Goal: Task Accomplishment & Management: Manage account settings

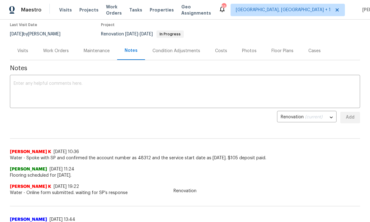
scroll to position [52, 0]
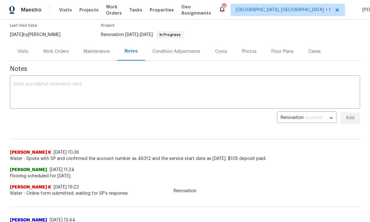
click at [41, 91] on textarea at bounding box center [185, 93] width 343 height 22
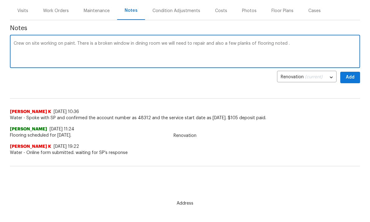
scroll to position [37, 0]
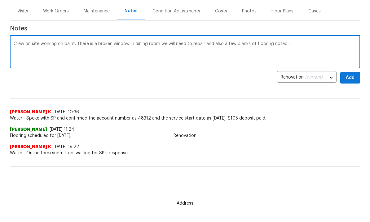
click at [308, 48] on textarea "Crew on site working on paint. There is a broken window in dining room we will …" at bounding box center [185, 53] width 343 height 22
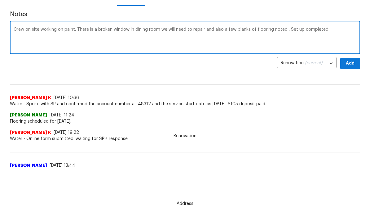
scroll to position [60, 0]
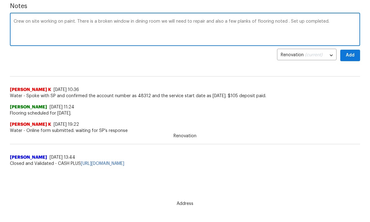
type textarea "Crew on site working on paint. There is a broken window in dining room we will …"
click at [355, 55] on button "Add" at bounding box center [351, 55] width 20 height 11
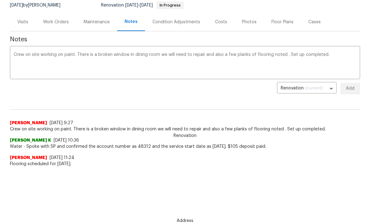
scroll to position [29, 0]
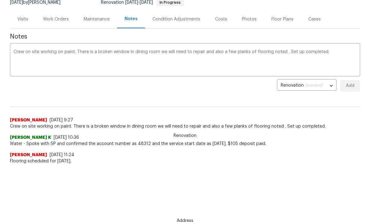
click at [56, 20] on div "Work Orders" at bounding box center [56, 19] width 26 height 6
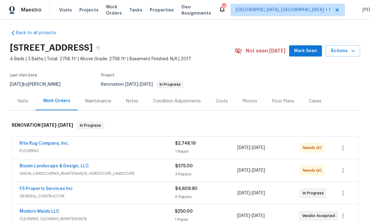
scroll to position [2, 0]
click at [310, 47] on span "Mark Seen" at bounding box center [305, 51] width 23 height 8
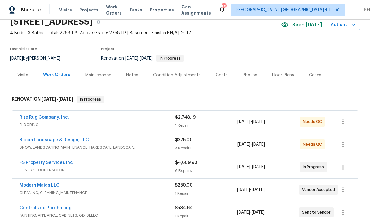
scroll to position [49, 0]
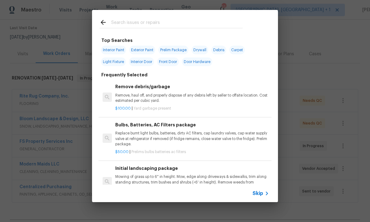
click at [127, 22] on input "text" at bounding box center [176, 23] width 131 height 9
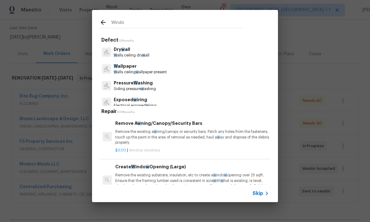
type input "Window"
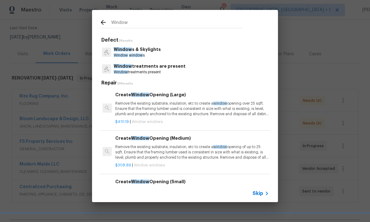
click at [142, 48] on p "Window s & Skylights" at bounding box center [137, 49] width 47 height 7
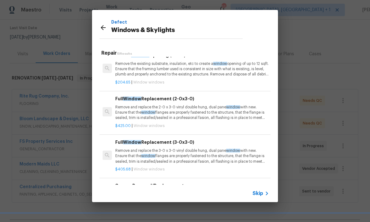
scroll to position [97, 0]
click at [169, 152] on p "Remove and replace the 3-0 x 3-0 vinyl double hung, dual pane window with new. …" at bounding box center [192, 156] width 154 height 16
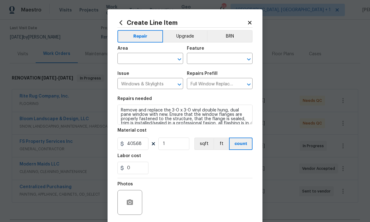
click at [137, 59] on input "text" at bounding box center [142, 59] width 48 height 10
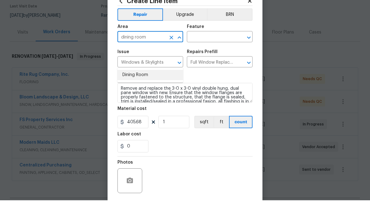
click at [135, 91] on li "Dining Room" at bounding box center [151, 96] width 66 height 10
type input "Dining Room"
click at [206, 54] on input "text" at bounding box center [211, 59] width 48 height 10
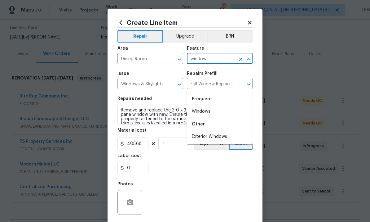
click at [212, 131] on li "Exterior Windows" at bounding box center [220, 136] width 66 height 10
type input "Exterior Windows"
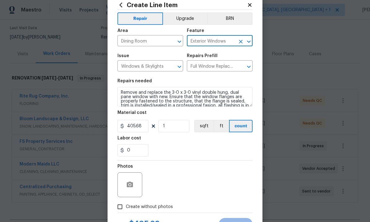
scroll to position [22, 0]
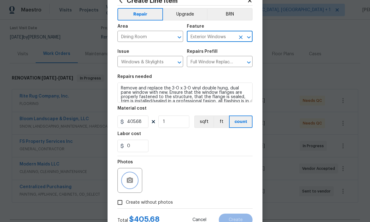
click at [133, 180] on icon "button" at bounding box center [130, 180] width 6 height 6
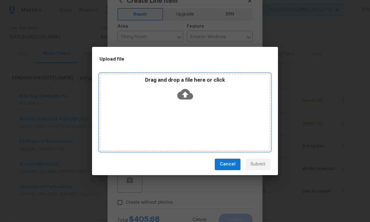
click at [183, 100] on icon at bounding box center [185, 94] width 16 height 16
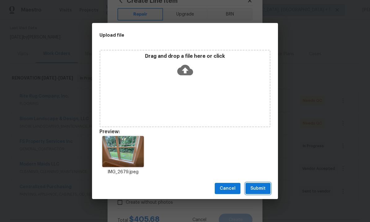
click at [260, 187] on span "Submit" at bounding box center [258, 189] width 15 height 8
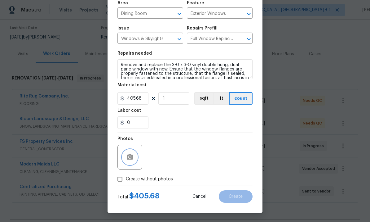
scroll to position [47, 0]
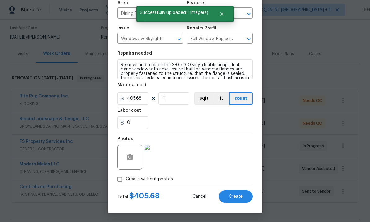
click at [228, 199] on button "Create" at bounding box center [236, 196] width 34 height 12
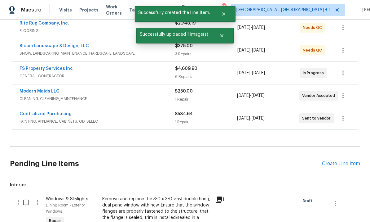
scroll to position [120, 0]
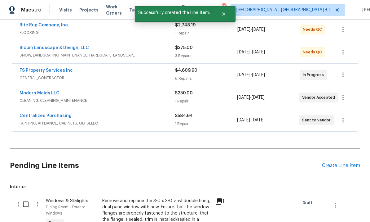
click at [26, 198] on input "checkbox" at bounding box center [28, 204] width 18 height 13
checkbox input "true"
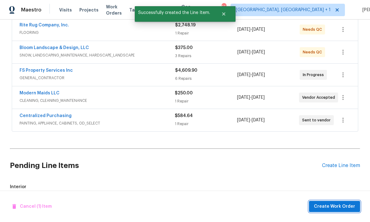
click at [329, 212] on button "Create Work Order" at bounding box center [334, 206] width 51 height 11
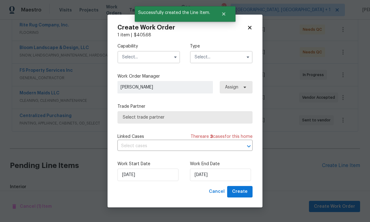
click at [146, 59] on input "text" at bounding box center [149, 57] width 63 height 12
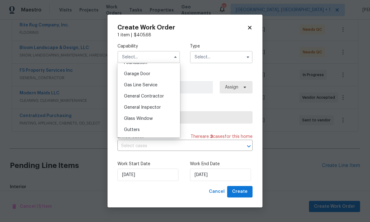
scroll to position [270, 0]
click at [152, 120] on span "Glass Window" at bounding box center [138, 119] width 29 height 4
type input "Glass Window"
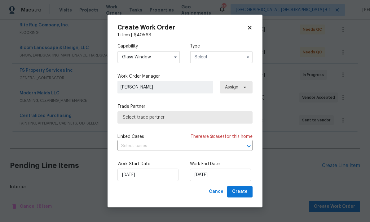
click at [230, 56] on input "text" at bounding box center [221, 57] width 63 height 12
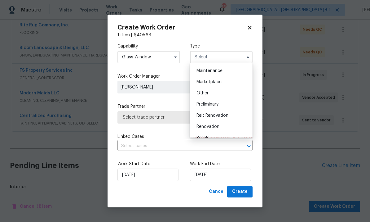
scroll to position [100, 0]
click at [219, 125] on span "Renovation" at bounding box center [208, 127] width 23 height 4
type input "Renovation"
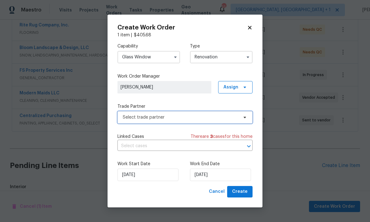
click at [248, 122] on span "Select trade partner" at bounding box center [185, 117] width 135 height 12
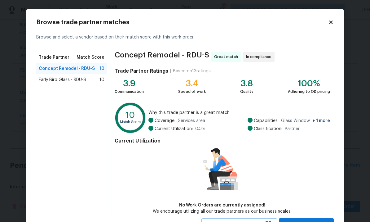
click at [84, 81] on span "Early Bird Glass - RDU-S" at bounding box center [62, 80] width 47 height 6
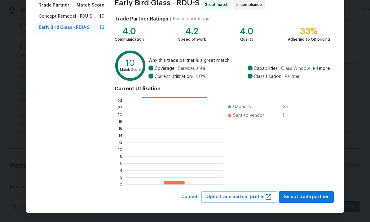
scroll to position [52, 0]
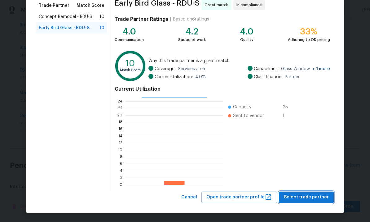
click at [312, 193] on span "Select trade partner" at bounding box center [306, 197] width 45 height 8
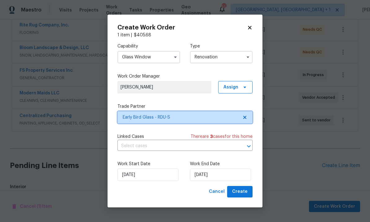
scroll to position [0, 0]
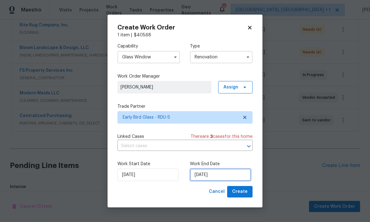
click at [232, 173] on input "[DATE]" at bounding box center [220, 174] width 61 height 12
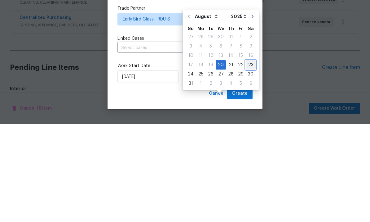
click at [249, 158] on div "23" at bounding box center [251, 162] width 10 height 9
type input "[DATE]"
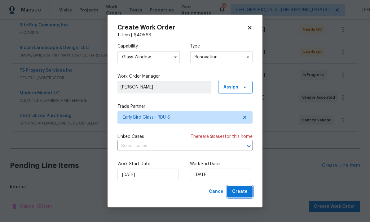
click at [243, 189] on span "Create" at bounding box center [240, 192] width 16 height 8
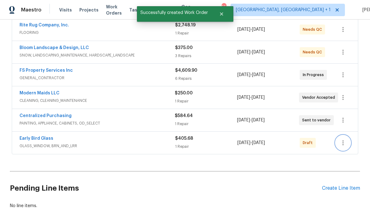
click at [342, 139] on icon "button" at bounding box center [343, 142] width 7 height 7
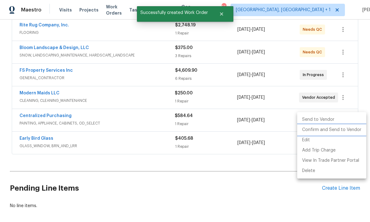
click at [328, 131] on li "Confirm and Send to Vendor" at bounding box center [331, 130] width 69 height 10
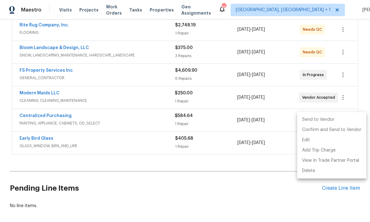
click at [45, 118] on div at bounding box center [185, 111] width 370 height 222
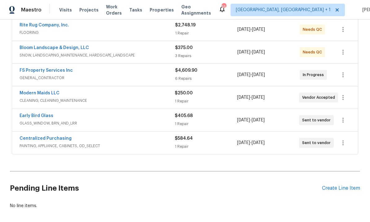
click at [46, 136] on link "Centralized Purchasing" at bounding box center [46, 138] width 52 height 4
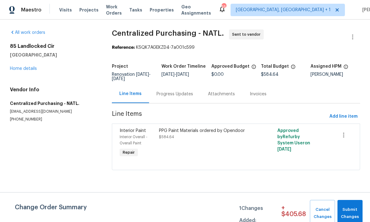
click at [35, 34] on link "All work orders" at bounding box center [27, 32] width 35 height 4
click at [34, 70] on link "Home details" at bounding box center [23, 68] width 27 height 4
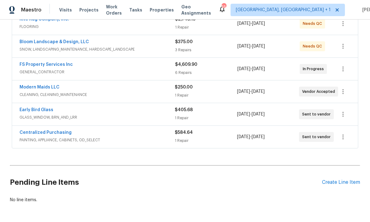
scroll to position [126, 0]
click at [43, 112] on link "Early Bird Glass" at bounding box center [37, 110] width 34 height 4
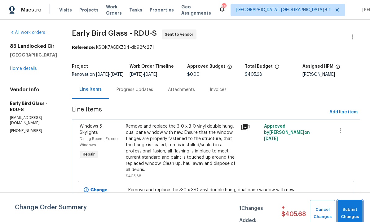
click at [355, 212] on span "Submit Changes" at bounding box center [350, 213] width 19 height 14
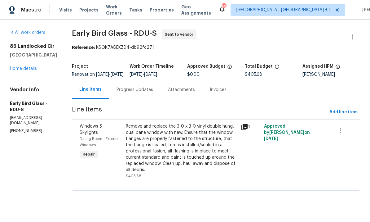
click at [130, 93] on div "Progress Updates" at bounding box center [135, 90] width 37 height 6
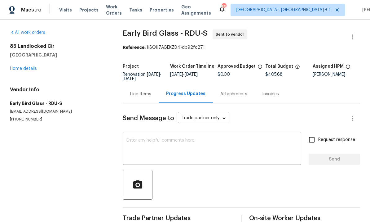
click at [149, 143] on textarea at bounding box center [212, 149] width 171 height 22
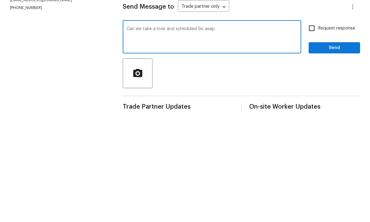
click at [207, 138] on textarea "Can we take a look and scheduled 5is asap." at bounding box center [212, 149] width 171 height 22
click at [226, 138] on textarea "Can we take a look and scheduled this asap." at bounding box center [212, 149] width 171 height 22
type textarea "Can we take a look and scheduled this asap. Let us know if it can tub done by S…"
click at [311, 133] on input "Request response" at bounding box center [311, 139] width 13 height 13
checkbox input "true"
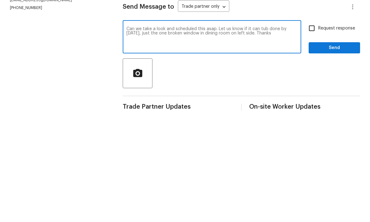
scroll to position [13, 0]
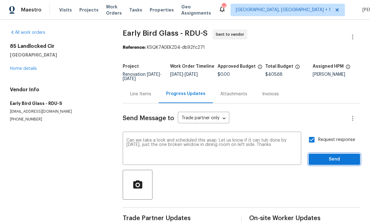
click at [333, 155] on span "Send" at bounding box center [335, 159] width 42 height 8
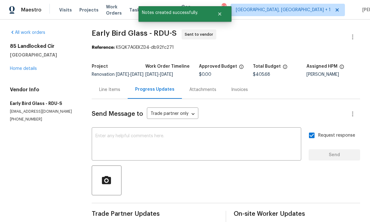
click at [34, 66] on link "Home details" at bounding box center [23, 68] width 27 height 4
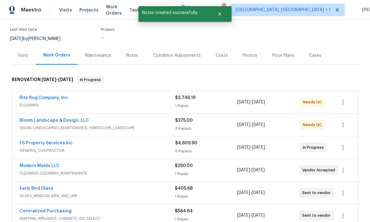
scroll to position [49, 0]
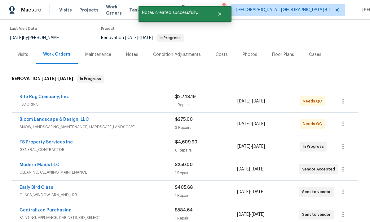
click at [51, 163] on link "Modern Maids LLC" at bounding box center [40, 165] width 40 height 4
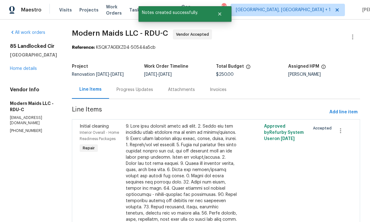
click at [148, 91] on div "Progress Updates" at bounding box center [135, 90] width 37 height 6
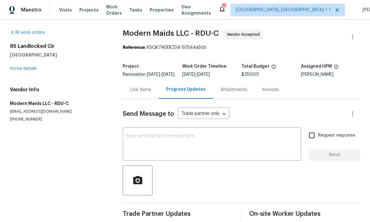
click at [40, 74] on div "All work orders 85 Landlocked Cir Angier, NC 27501 Home details Vendor Info Mod…" at bounding box center [59, 75] width 98 height 92
click at [40, 73] on div "All work orders 85 Landlocked Cir Angier, NC 27501 Home details Vendor Info Mod…" at bounding box center [59, 75] width 98 height 92
click at [36, 68] on link "Home details" at bounding box center [23, 68] width 27 height 4
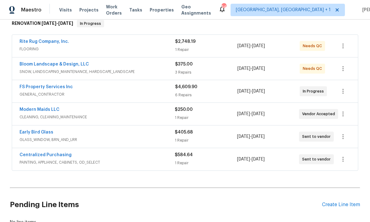
scroll to position [105, 0]
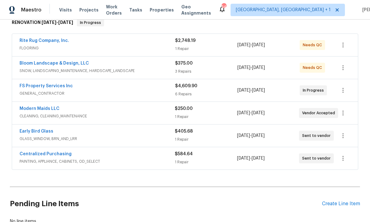
click at [75, 71] on span "SNOW, LANDSCAPING_MAINTENANCE, HARDSCAPE_LANDSCAPE" at bounding box center [98, 71] width 156 height 6
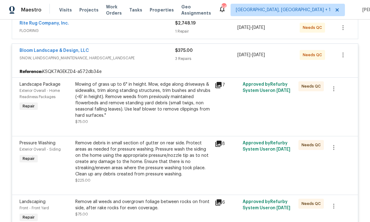
scroll to position [138, 0]
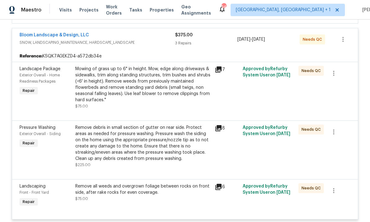
click at [160, 139] on div "Remove debris in small section of gutter on rear side. Protect areas as needed …" at bounding box center [143, 142] width 136 height 37
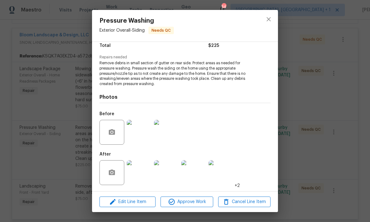
scroll to position [54, 0]
click at [144, 178] on img at bounding box center [139, 172] width 25 height 25
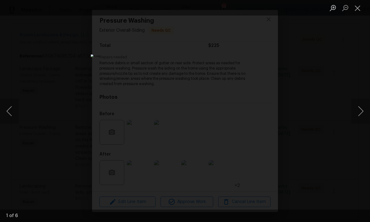
click at [360, 108] on button "Next image" at bounding box center [361, 111] width 19 height 25
click at [358, 111] on button "Next image" at bounding box center [361, 111] width 19 height 25
click at [358, 110] on button "Next image" at bounding box center [361, 111] width 19 height 25
click at [359, 107] on button "Next image" at bounding box center [361, 111] width 19 height 25
click at [361, 115] on button "Next image" at bounding box center [361, 111] width 19 height 25
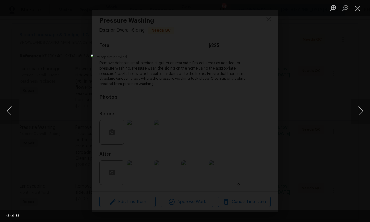
click at [363, 67] on div "Lightbox" at bounding box center [185, 111] width 370 height 222
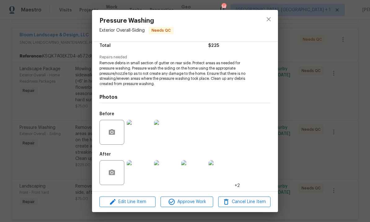
click at [147, 134] on img at bounding box center [139, 132] width 25 height 25
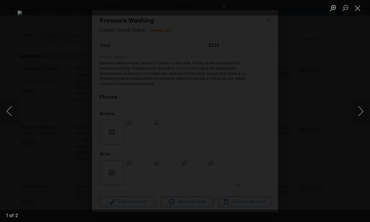
click at [363, 66] on div "Lightbox" at bounding box center [185, 111] width 370 height 222
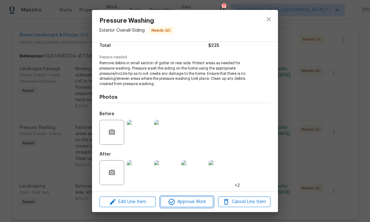
click at [193, 202] on span "Approve Work" at bounding box center [187, 202] width 49 height 8
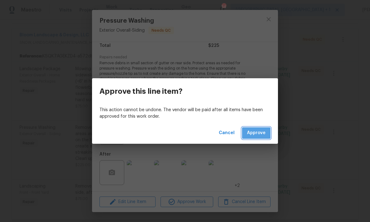
click at [257, 128] on button "Approve" at bounding box center [256, 132] width 29 height 11
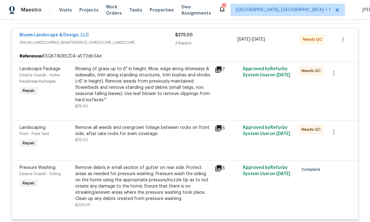
click at [151, 131] on div "Remove all weeds and overgrown foliage between rocks on front side, after rake …" at bounding box center [143, 130] width 136 height 12
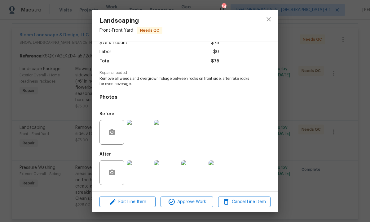
scroll to position [39, 0]
click at [194, 204] on span "Approve Work" at bounding box center [187, 202] width 49 height 8
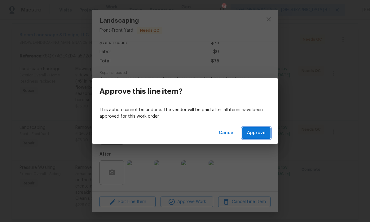
click at [255, 131] on span "Approve" at bounding box center [256, 133] width 19 height 8
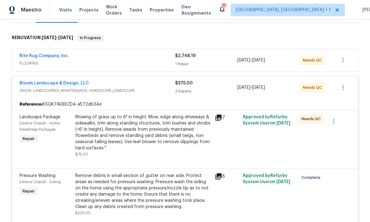
scroll to position [90, 0]
click at [144, 135] on div "Mowing of grass up to 6" in height. Mow, edge along driveways & sidewalks, trim…" at bounding box center [143, 132] width 136 height 37
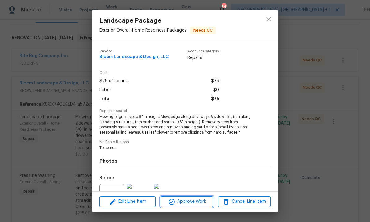
click at [192, 201] on span "Approve Work" at bounding box center [187, 202] width 49 height 8
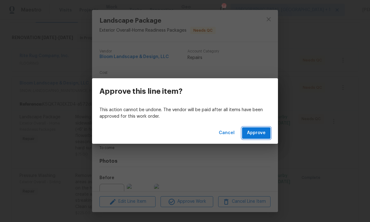
click at [257, 133] on span "Approve" at bounding box center [256, 133] width 19 height 8
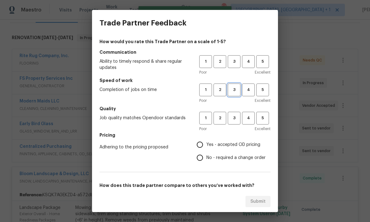
click at [235, 89] on span "3" at bounding box center [234, 89] width 11 height 7
click at [239, 120] on span "3" at bounding box center [234, 117] width 11 height 7
click at [236, 61] on span "3" at bounding box center [234, 61] width 11 height 7
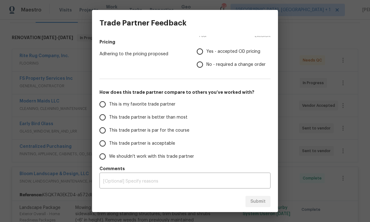
scroll to position [93, 0]
click at [105, 133] on input "This trade partner is par for the course" at bounding box center [102, 130] width 13 height 13
radio input "true"
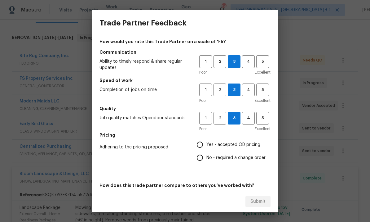
scroll to position [0, 0]
click at [203, 148] on input "Yes - accepted OD pricing" at bounding box center [200, 144] width 13 height 13
click at [256, 200] on span "Submit" at bounding box center [258, 202] width 15 height 8
radio input "false"
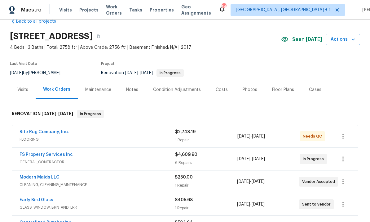
scroll to position [13, 0]
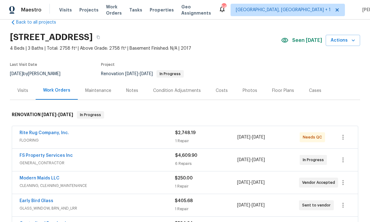
click at [56, 134] on link "Rite Rug Company, Inc." at bounding box center [45, 133] width 50 height 4
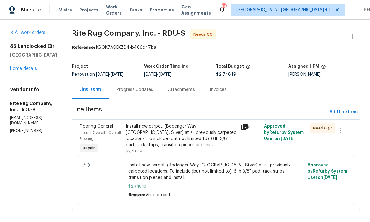
click at [140, 94] on div "Progress Updates" at bounding box center [134, 89] width 51 height 18
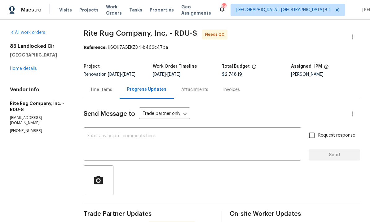
click at [33, 67] on link "Home details" at bounding box center [23, 68] width 27 height 4
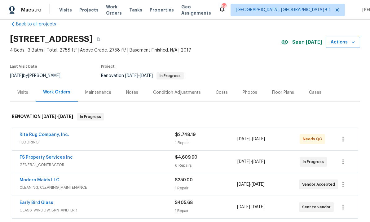
scroll to position [19, 0]
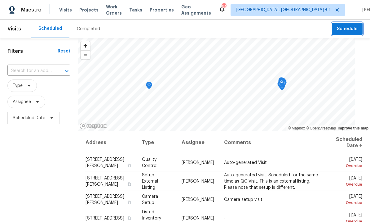
click at [352, 30] on span "Schedule" at bounding box center [347, 29] width 21 height 8
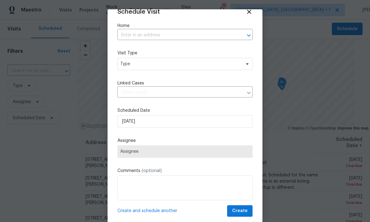
scroll to position [12, 0]
click at [326, 64] on div at bounding box center [185, 111] width 370 height 222
click at [350, 57] on div at bounding box center [185, 111] width 370 height 222
click at [305, 28] on div at bounding box center [185, 111] width 370 height 222
click at [251, 11] on icon at bounding box center [249, 12] width 4 height 4
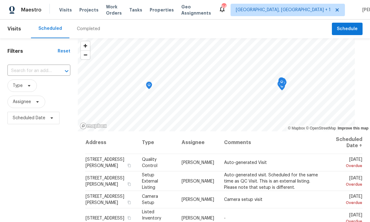
click at [50, 73] on input "text" at bounding box center [30, 71] width 46 height 10
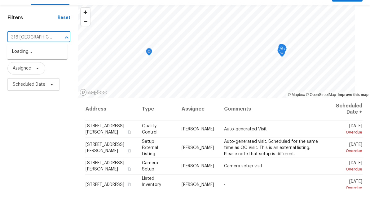
type input "316 Arlington"
click at [49, 80] on li "316 Arlington Rdg, Cary, NC 27513" at bounding box center [37, 85] width 60 height 10
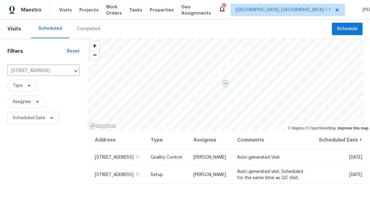
click at [0, 0] on icon at bounding box center [0, 0] width 0 height 0
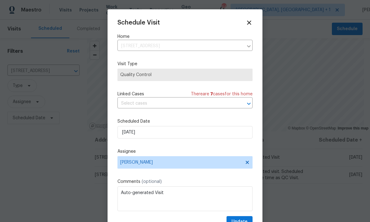
click at [320, 65] on div at bounding box center [185, 111] width 370 height 222
click at [248, 20] on icon at bounding box center [249, 22] width 7 height 7
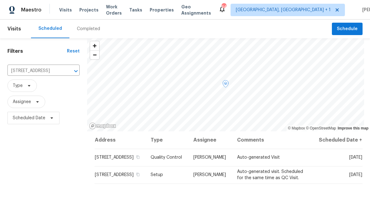
click at [0, 0] on span at bounding box center [0, 0] width 0 height 0
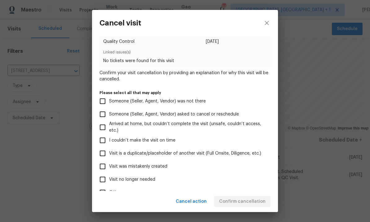
scroll to position [14, 0]
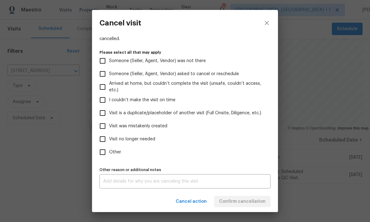
click at [105, 124] on input "Visit was mistakenly created" at bounding box center [102, 125] width 13 height 13
checkbox input "true"
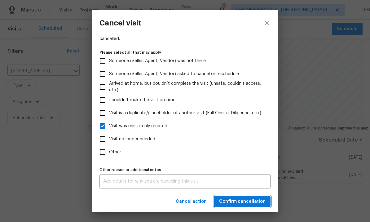
click at [255, 202] on span "Confirm cancellation" at bounding box center [242, 202] width 47 height 8
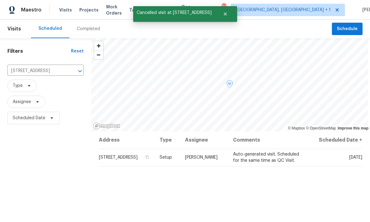
click at [0, 0] on icon at bounding box center [0, 0] width 0 height 0
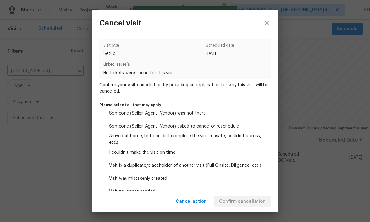
click at [105, 176] on input "Visit was mistakenly created" at bounding box center [102, 178] width 13 height 13
checkbox input "true"
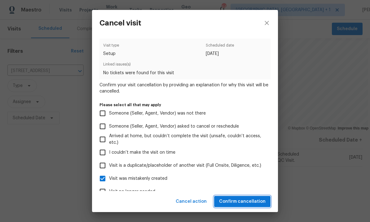
click at [250, 203] on span "Confirm cancellation" at bounding box center [242, 202] width 47 height 8
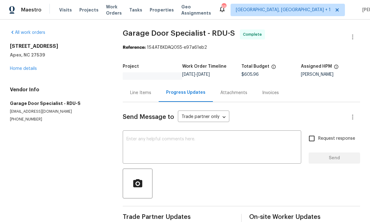
click at [33, 69] on link "Home details" at bounding box center [23, 68] width 27 height 4
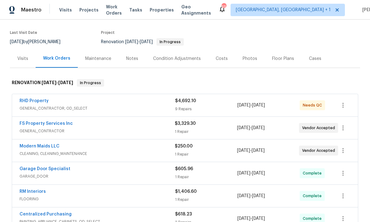
scroll to position [50, 0]
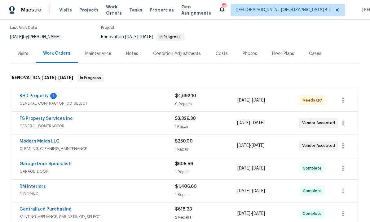
click at [37, 97] on link "RHD Property" at bounding box center [34, 96] width 29 height 4
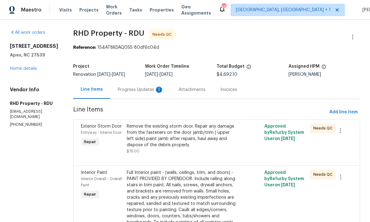
click at [186, 94] on div "Attachments" at bounding box center [192, 89] width 42 height 18
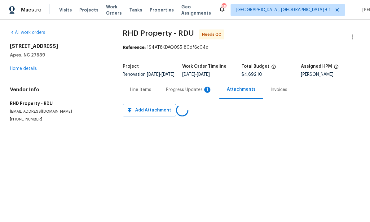
click at [187, 99] on div "Progress Updates 1" at bounding box center [189, 89] width 61 height 18
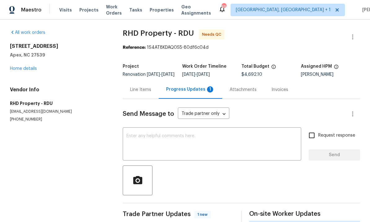
click at [187, 92] on div "Progress Updates 1" at bounding box center [190, 89] width 49 height 6
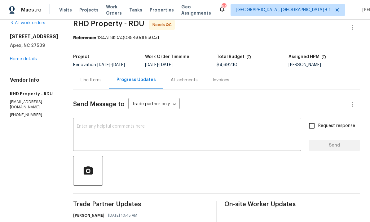
scroll to position [7, 0]
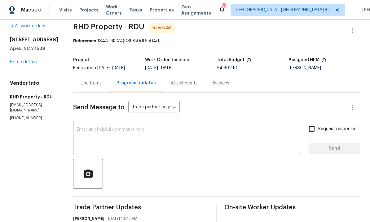
click at [33, 60] on link "Home details" at bounding box center [23, 62] width 27 height 4
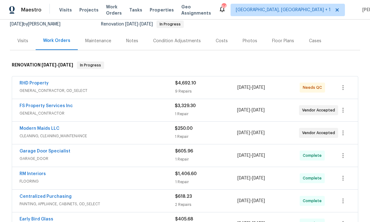
scroll to position [67, 0]
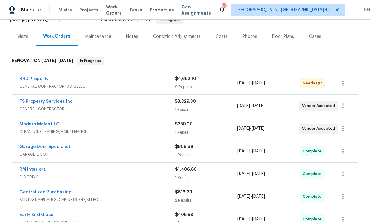
click at [366, 142] on div "Back to all projects 102 Spring Dove Ln, Apex, NC 27539 4 Beds | 2 1/2 Baths | …" at bounding box center [185, 121] width 370 height 202
click at [47, 126] on link "Modern Maids LLC" at bounding box center [40, 124] width 40 height 4
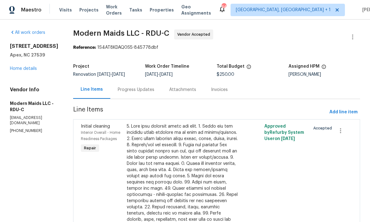
click at [146, 90] on div "Progress Updates" at bounding box center [136, 90] width 37 height 6
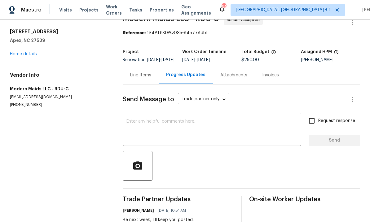
scroll to position [14, 0]
click at [35, 52] on link "Home details" at bounding box center [23, 54] width 27 height 4
